Goal: Information Seeking & Learning: Learn about a topic

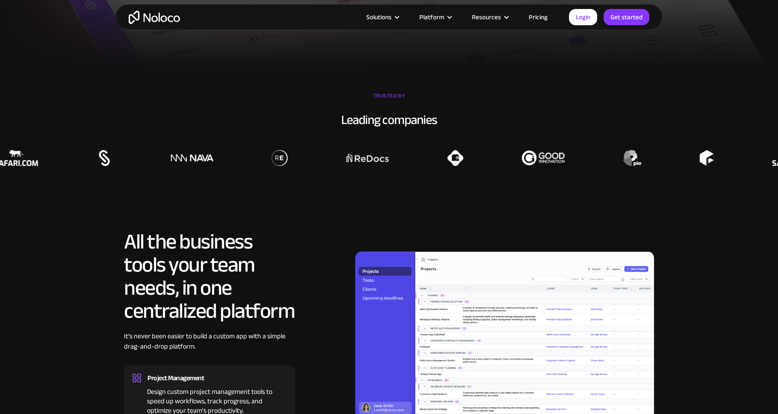
scroll to position [717, 0]
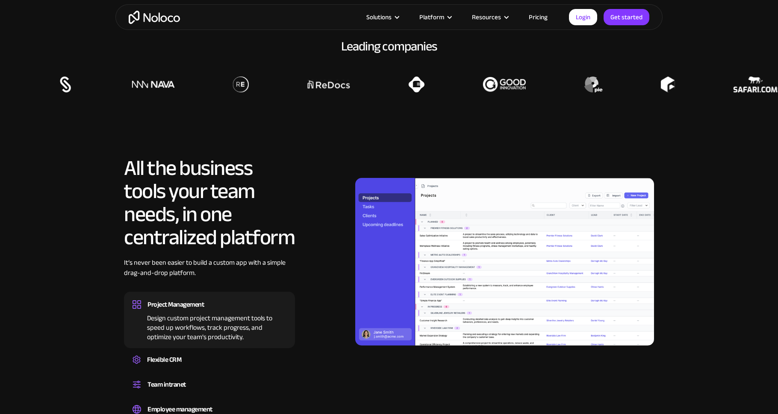
click at [533, 21] on link "Pricing" at bounding box center [538, 17] width 40 height 11
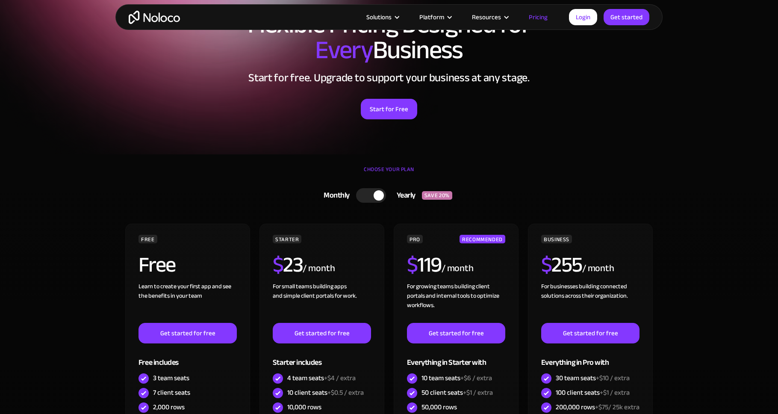
scroll to position [81, 0]
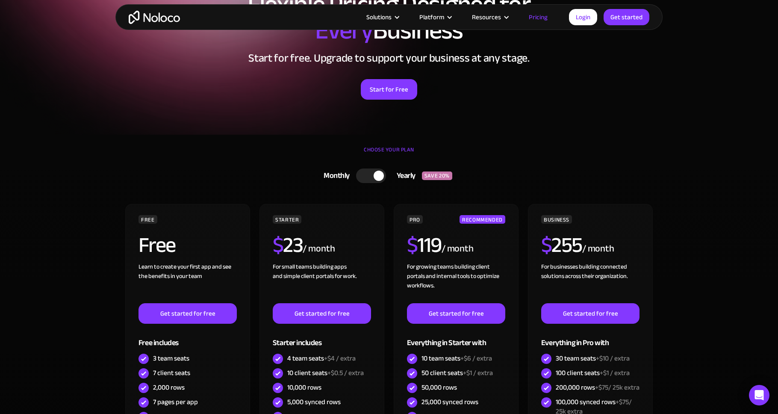
click at [361, 173] on div at bounding box center [371, 175] width 30 height 15
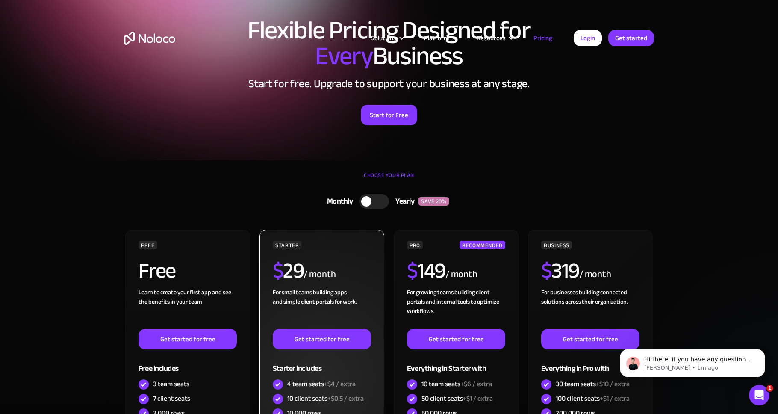
scroll to position [0, 0]
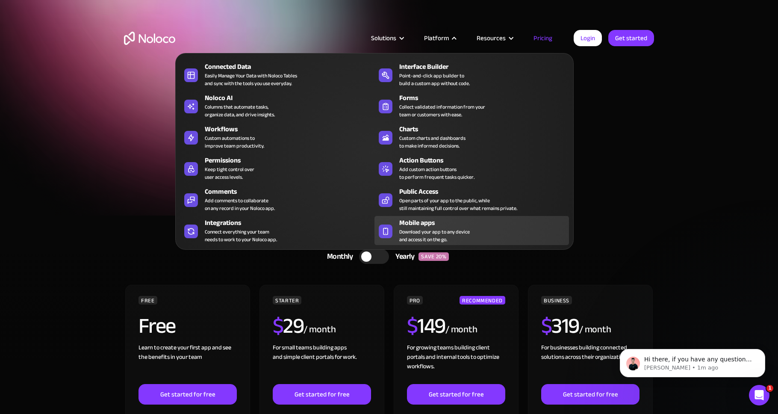
click at [445, 232] on span "Download your app to any device and access it on the go." at bounding box center [434, 235] width 71 height 15
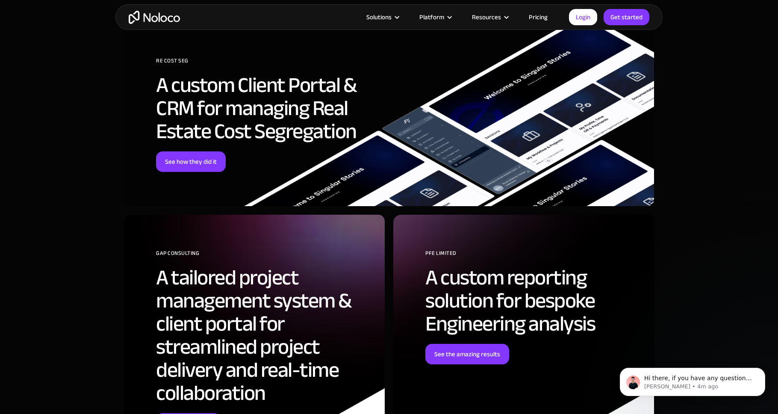
scroll to position [2096, 0]
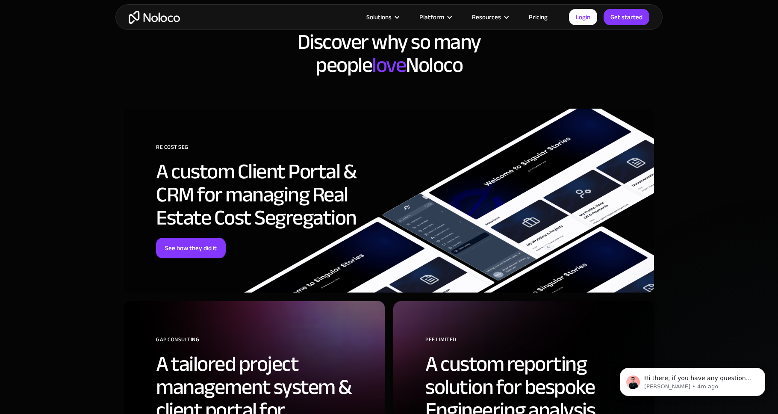
click at [537, 18] on link "Pricing" at bounding box center [538, 17] width 40 height 11
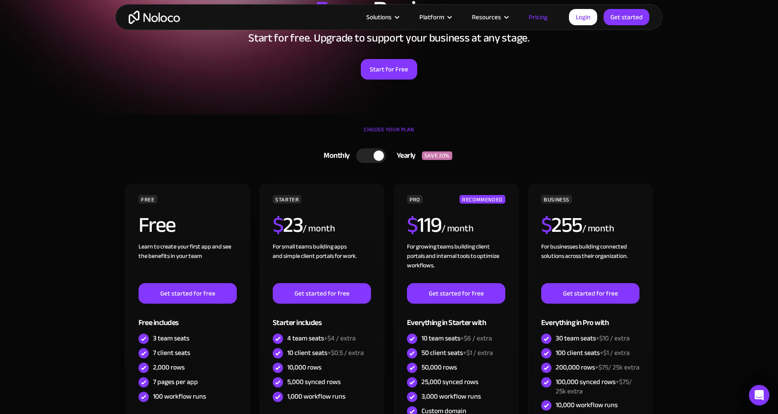
click at [377, 153] on div at bounding box center [378, 155] width 10 height 10
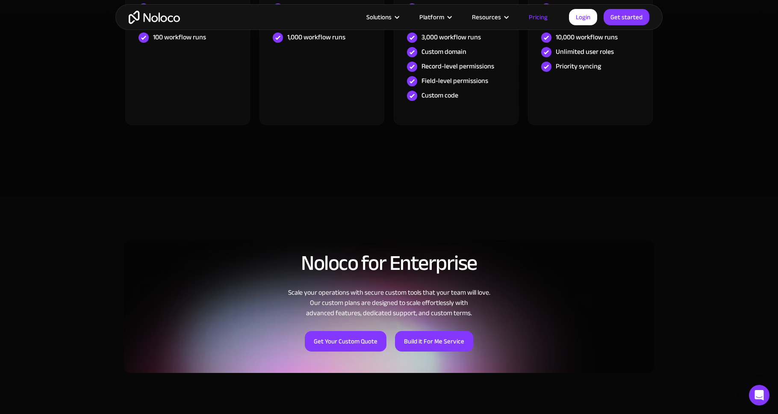
scroll to position [459, 0]
